Goal: Information Seeking & Learning: Learn about a topic

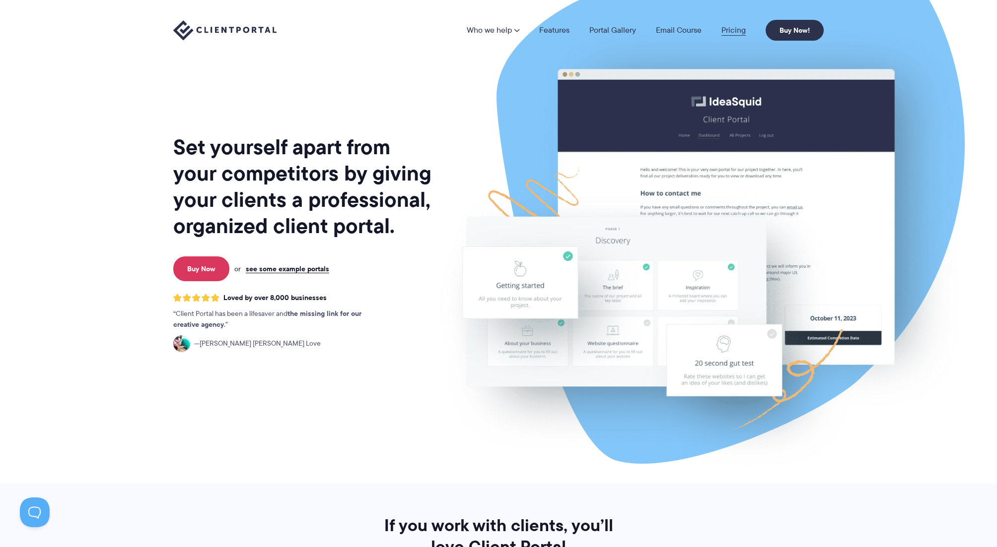
click at [743, 29] on link "Pricing" at bounding box center [733, 30] width 24 height 8
